Goal: Navigation & Orientation: Go to known website

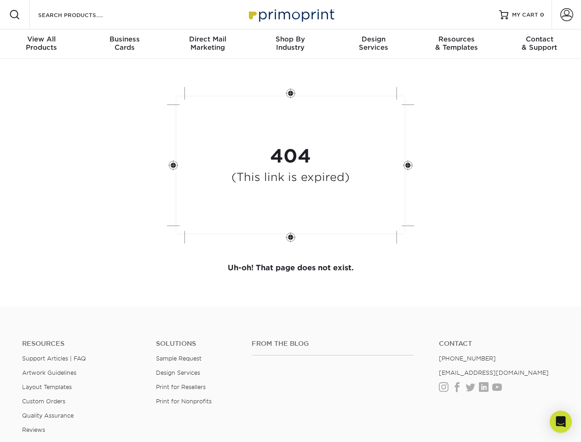
click at [290, 221] on div "404 (This link is expired)" at bounding box center [291, 166] width 276 height 170
click at [15, 15] on span at bounding box center [14, 14] width 11 height 11
click at [566, 15] on span at bounding box center [567, 14] width 13 height 13
click at [41, 44] on div "View All Products" at bounding box center [41, 43] width 83 height 17
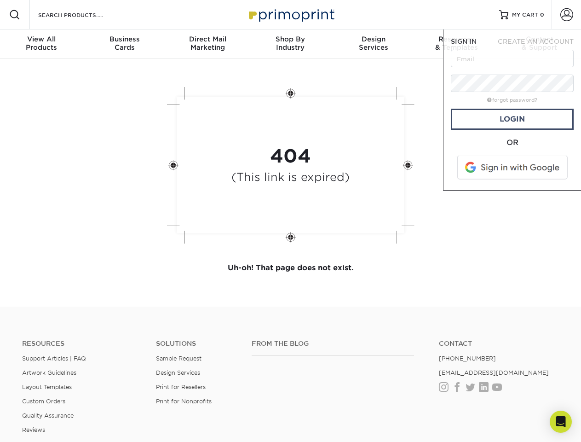
click at [124, 44] on div "Business Cards" at bounding box center [124, 43] width 83 height 17
click at [208, 44] on div "Direct Mail Marketing" at bounding box center [207, 43] width 83 height 17
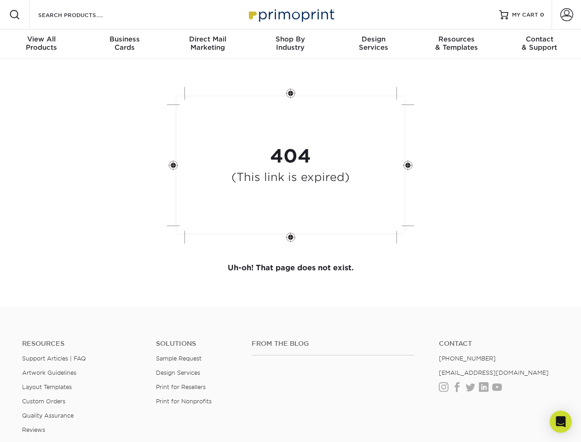
click at [290, 44] on div "Shop By Industry" at bounding box center [290, 43] width 83 height 17
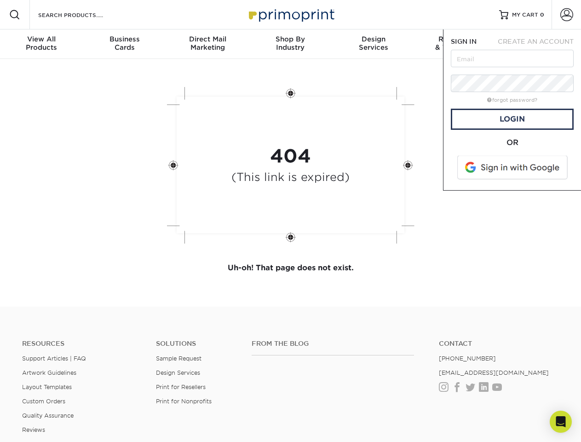
click at [374, 44] on div "Design Services" at bounding box center [373, 43] width 83 height 17
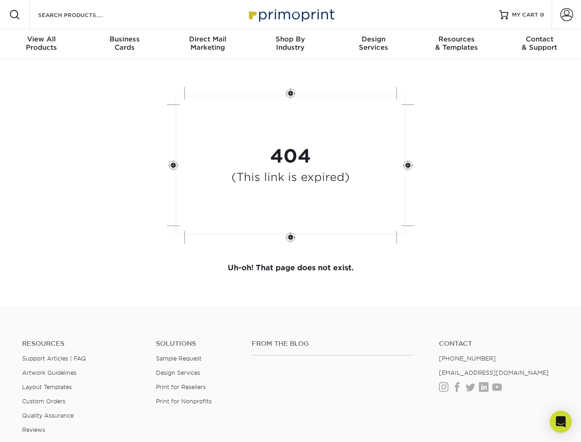
click at [457, 44] on span "SIGN IN" at bounding box center [464, 41] width 26 height 7
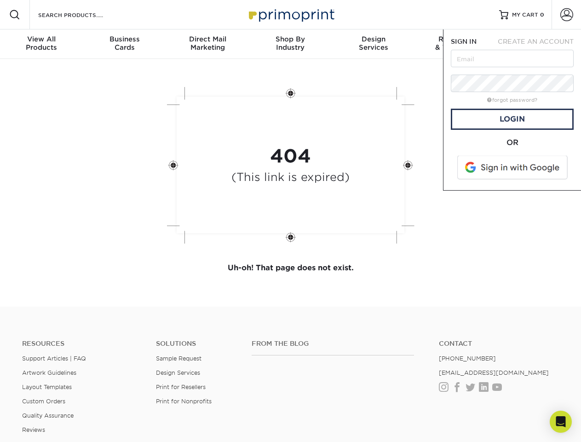
click at [540, 44] on div "Contact & Support" at bounding box center [539, 43] width 83 height 17
